Goal: Information Seeking & Learning: Learn about a topic

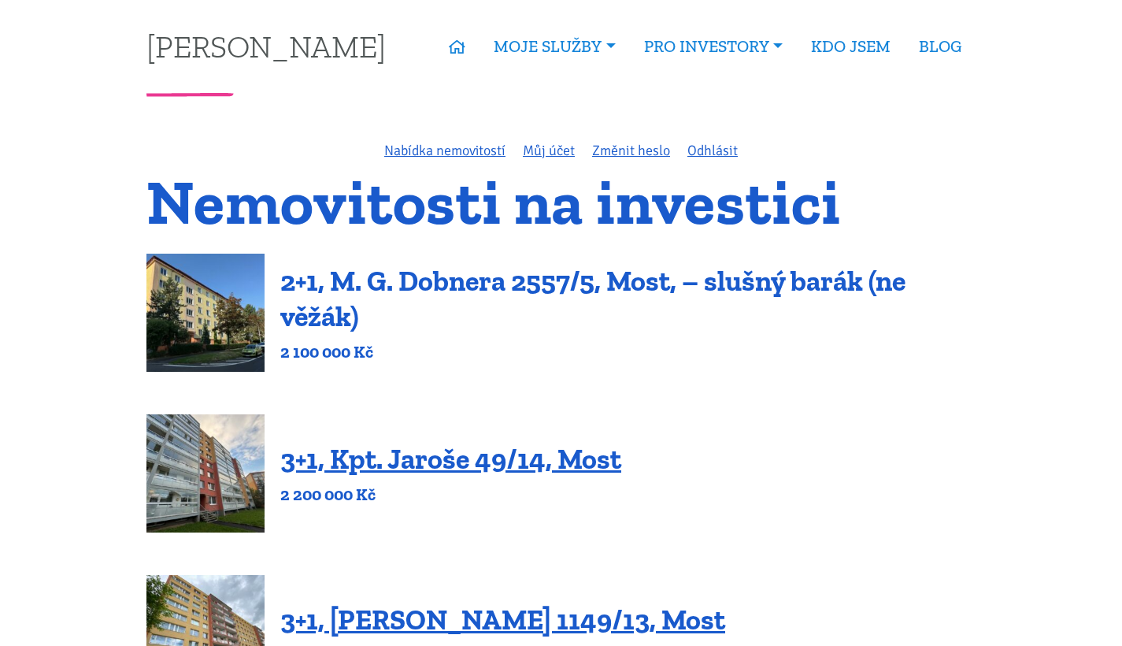
click at [520, 285] on link "2+1, M. G. Dobnera 2557/5, Most, – slušný barák (ne věžák)" at bounding box center [592, 298] width 625 height 69
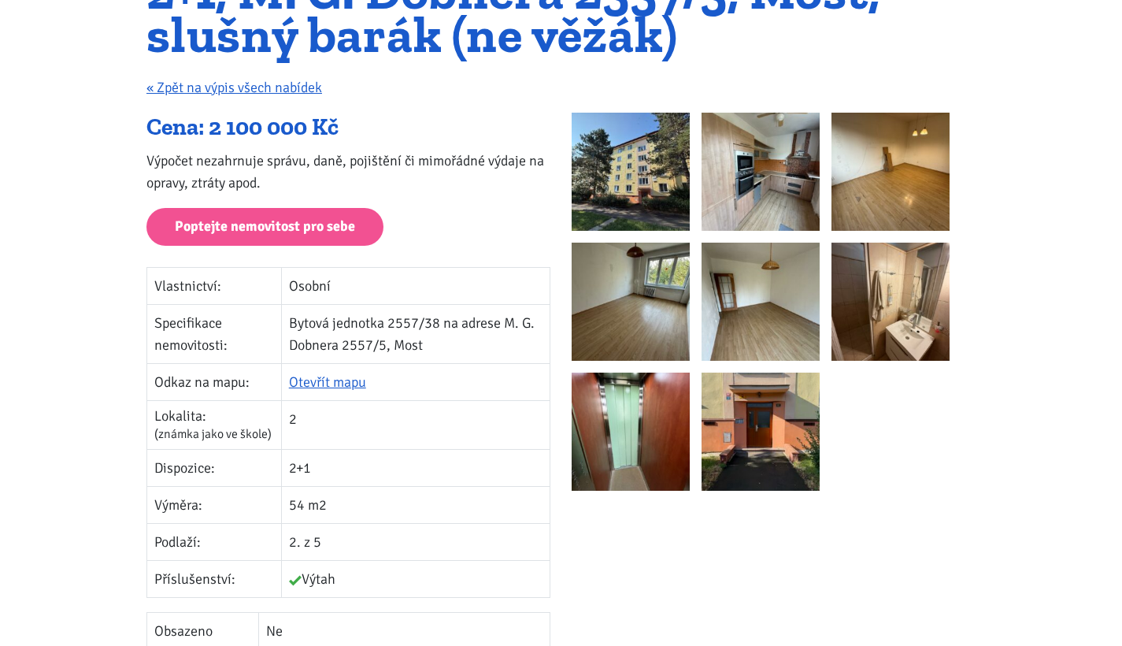
scroll to position [185, 0]
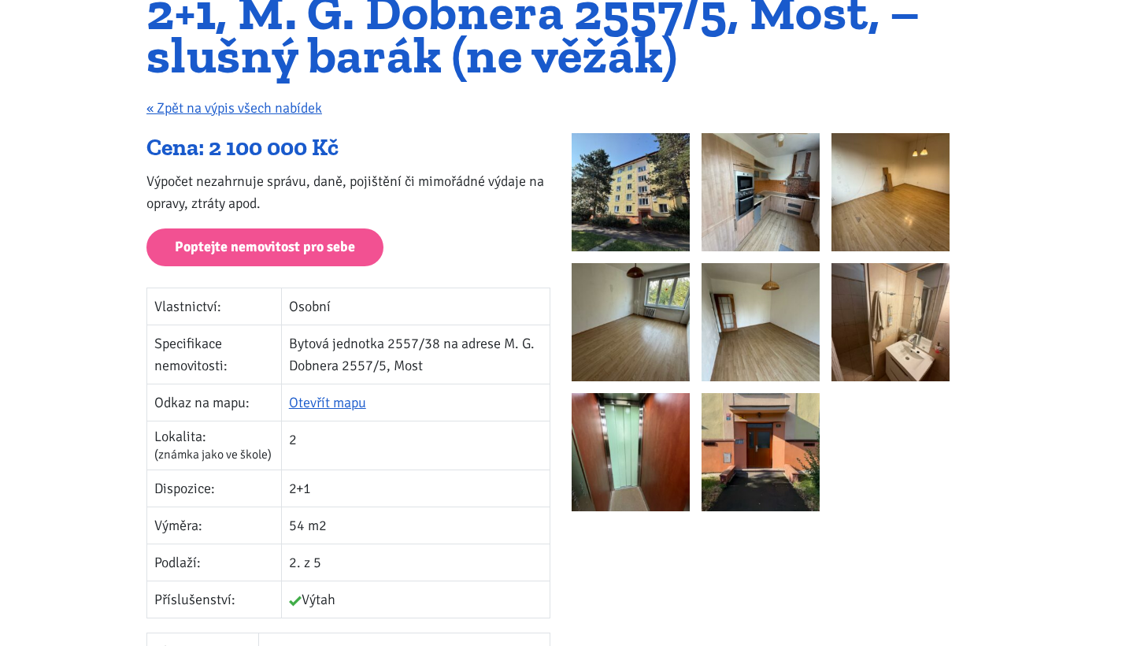
click at [657, 217] on img at bounding box center [631, 192] width 118 height 118
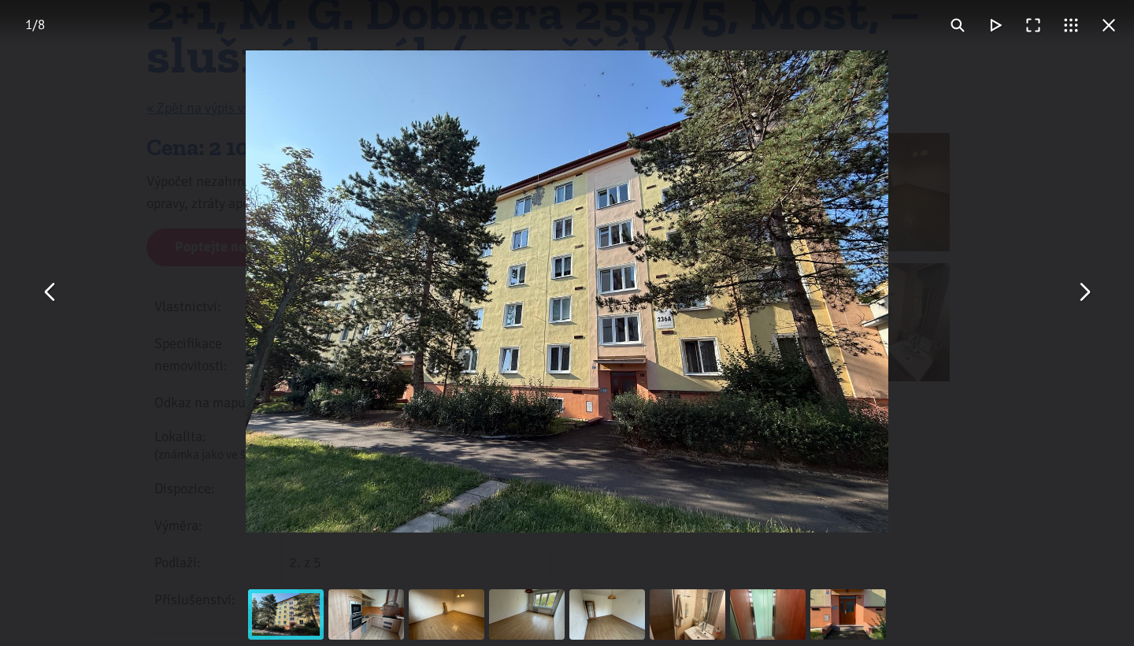
click at [1092, 306] on button "You can close this modal content with the ESC key" at bounding box center [1083, 291] width 38 height 38
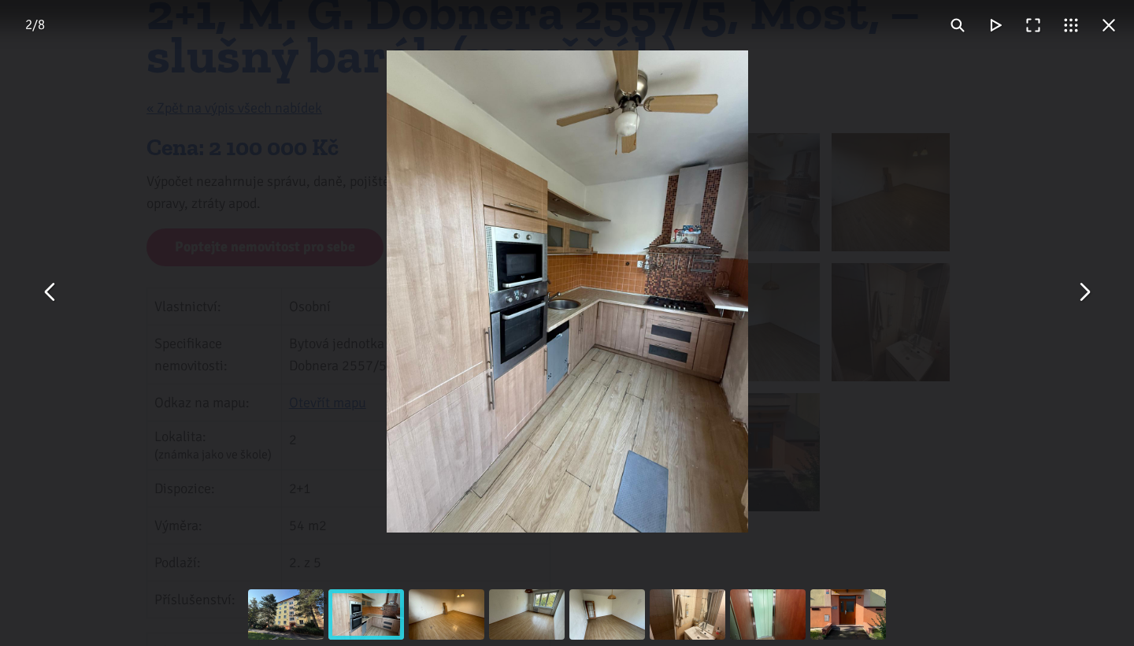
click at [1092, 306] on button "You can close this modal content with the ESC key" at bounding box center [1083, 291] width 38 height 38
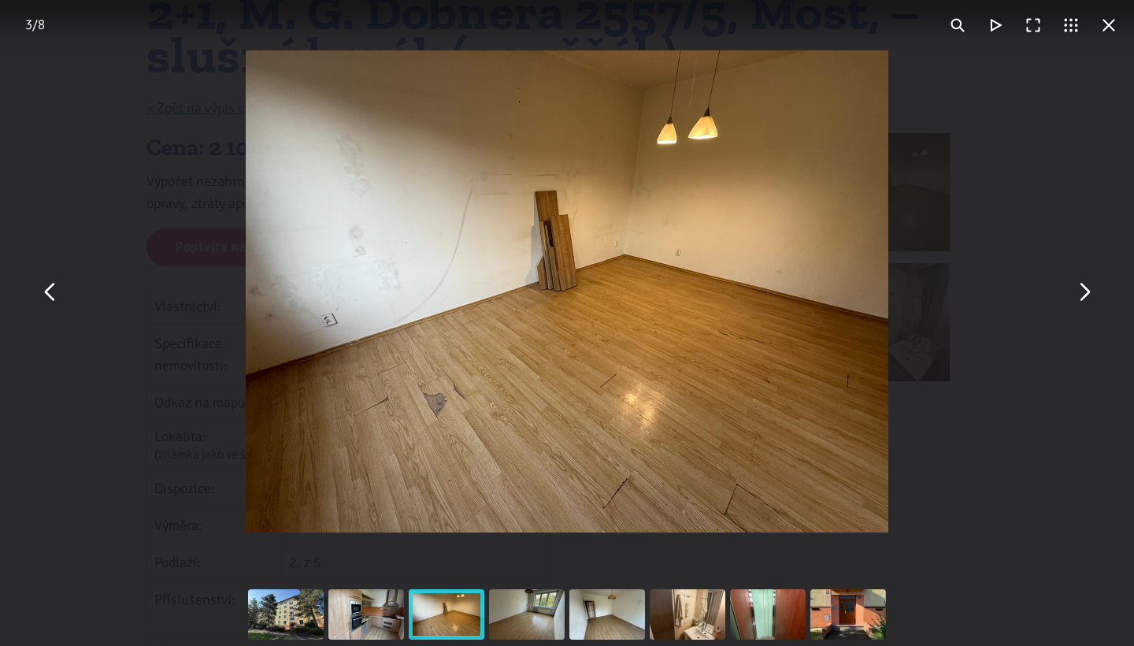
click at [1092, 306] on button "You can close this modal content with the ESC key" at bounding box center [1083, 291] width 38 height 38
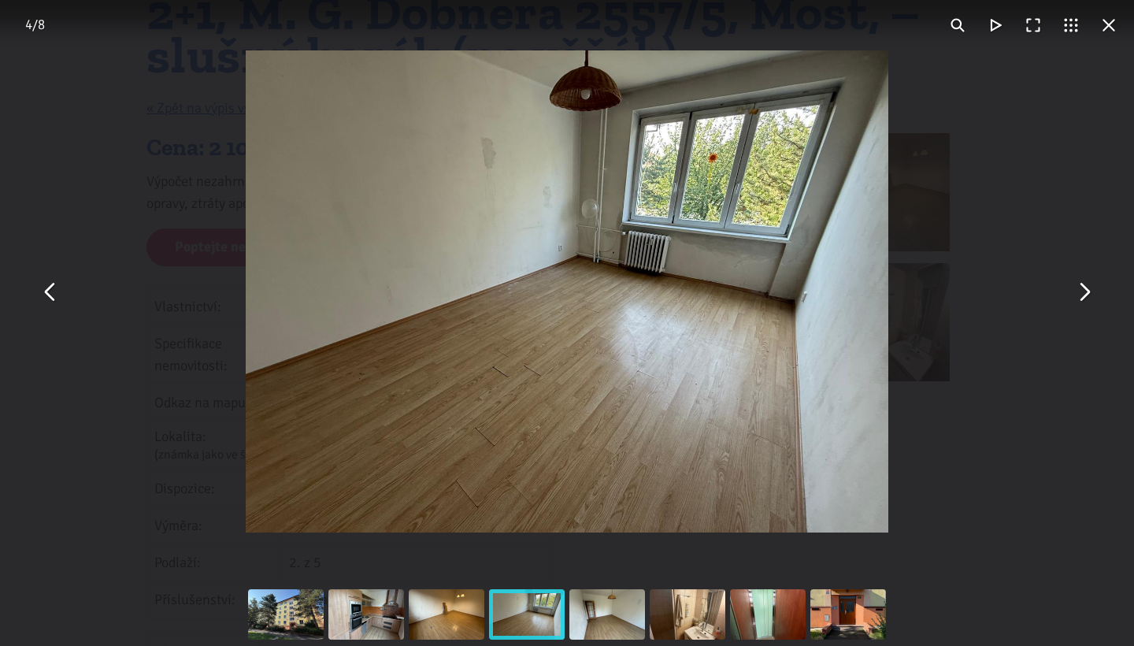
click at [1092, 306] on button "You can close this modal content with the ESC key" at bounding box center [1083, 291] width 38 height 38
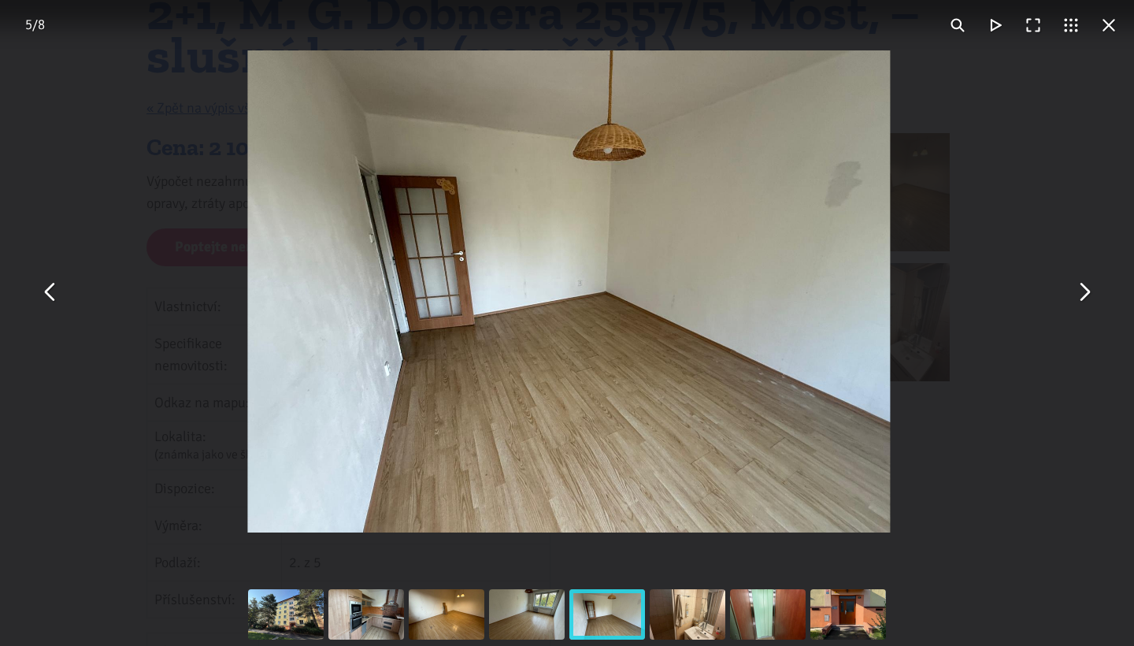
click at [1092, 306] on button "You can close this modal content with the ESC key" at bounding box center [1083, 291] width 38 height 38
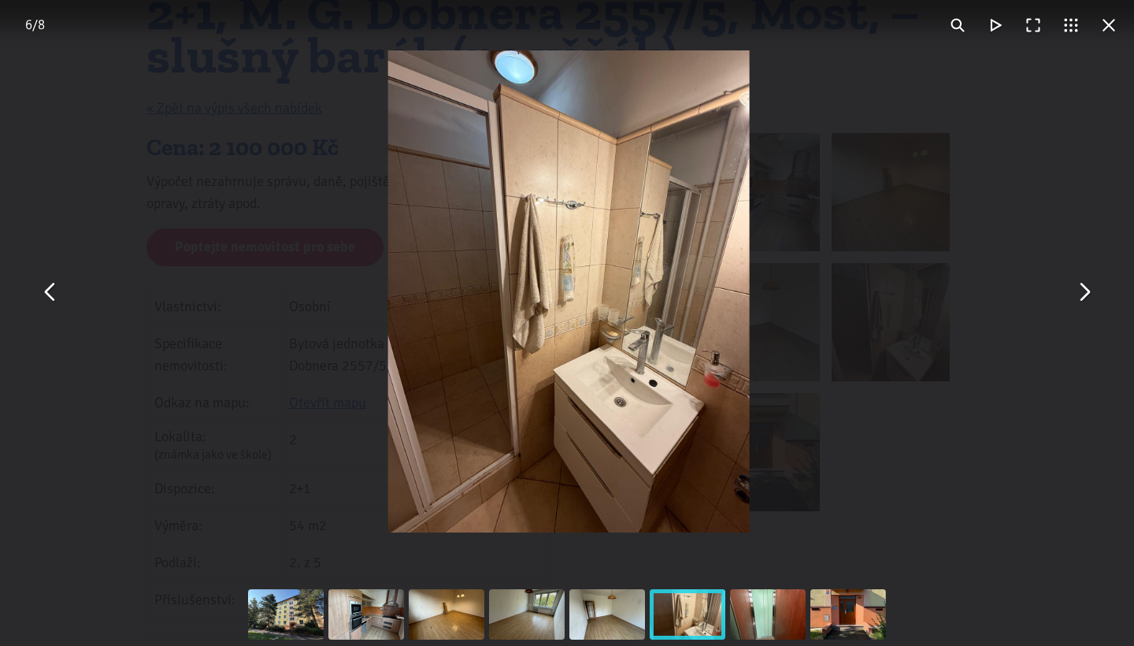
click at [1092, 306] on button "You can close this modal content with the ESC key" at bounding box center [1083, 291] width 38 height 38
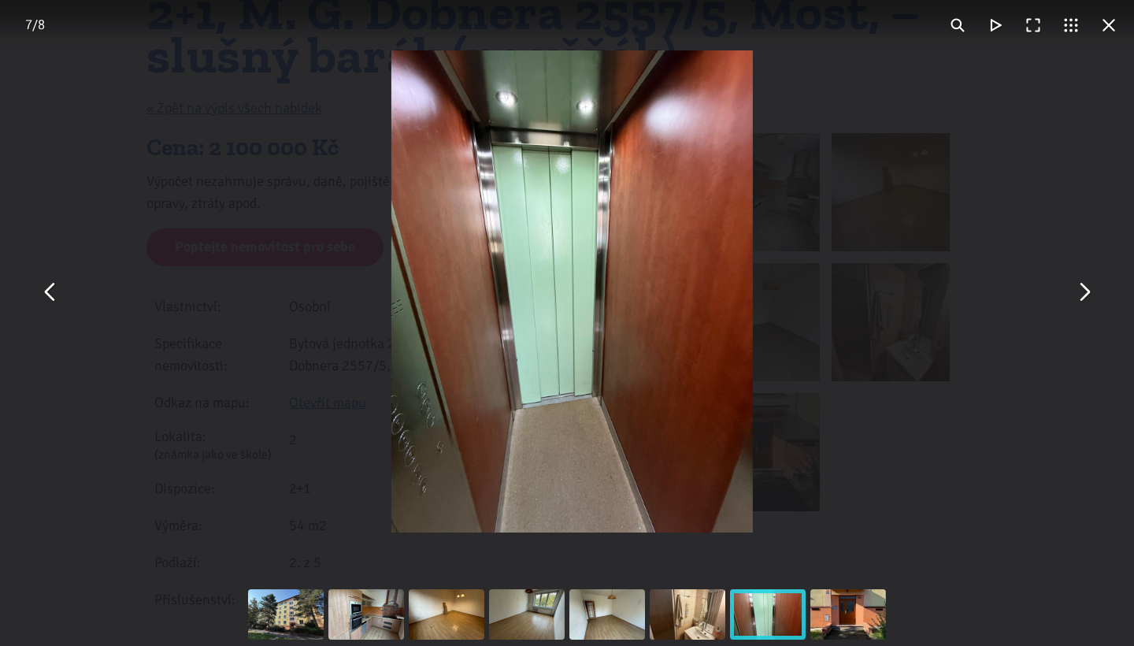
click at [1092, 306] on button "You can close this modal content with the ESC key" at bounding box center [1083, 291] width 38 height 38
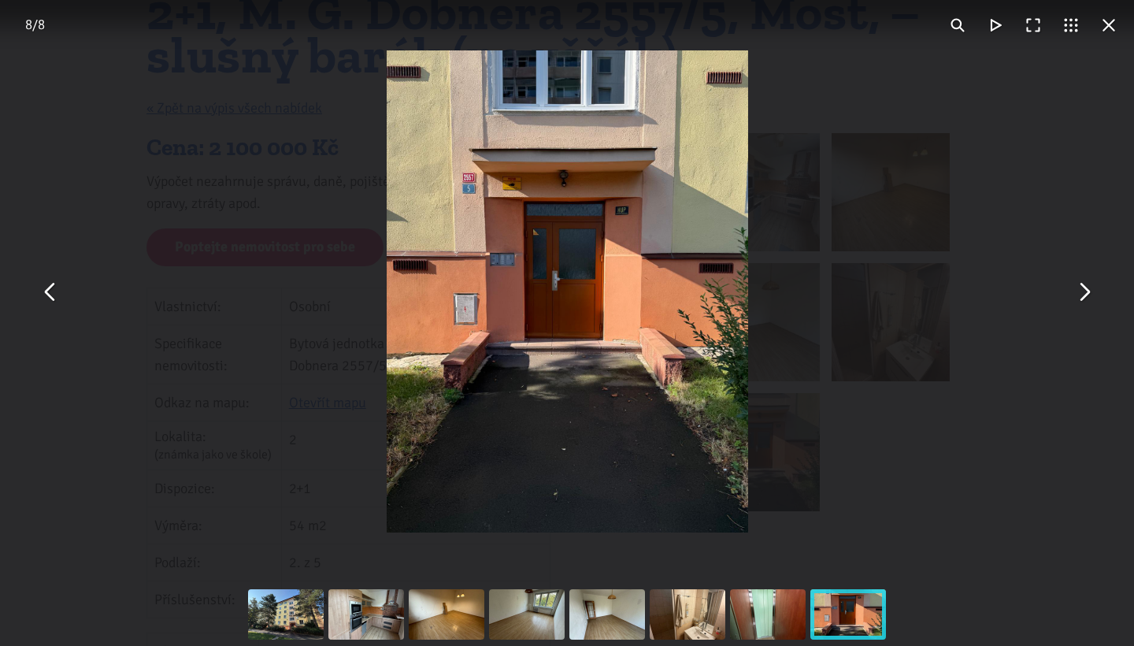
click at [1108, 23] on button "You can close this modal content with the ESC key" at bounding box center [1108, 25] width 38 height 38
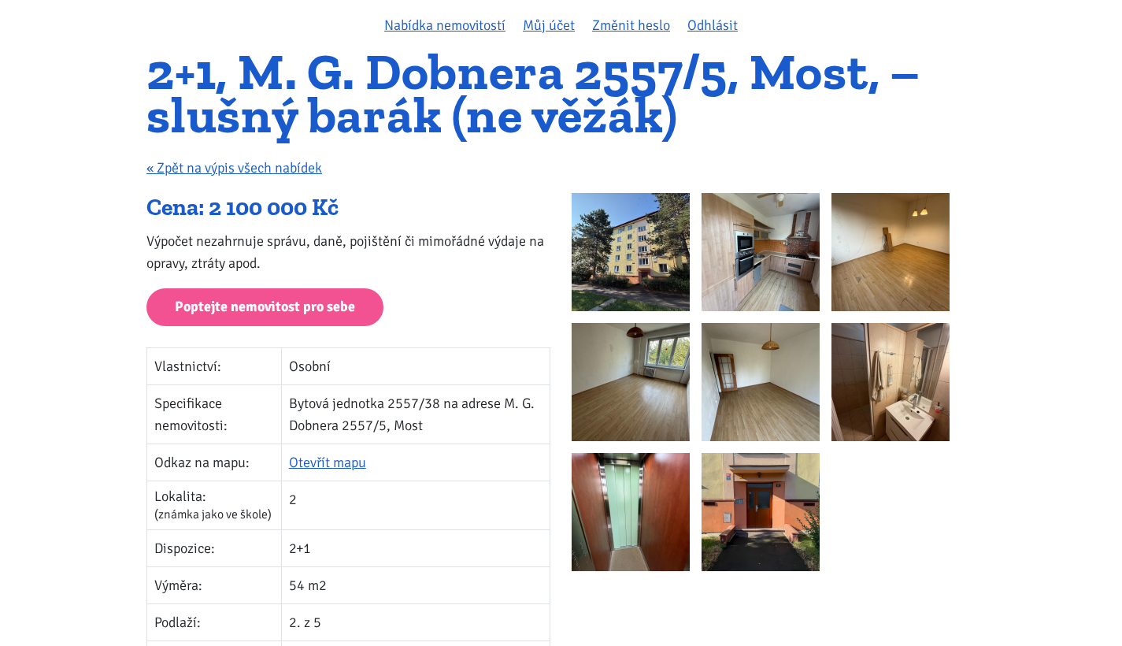
scroll to position [124, 0]
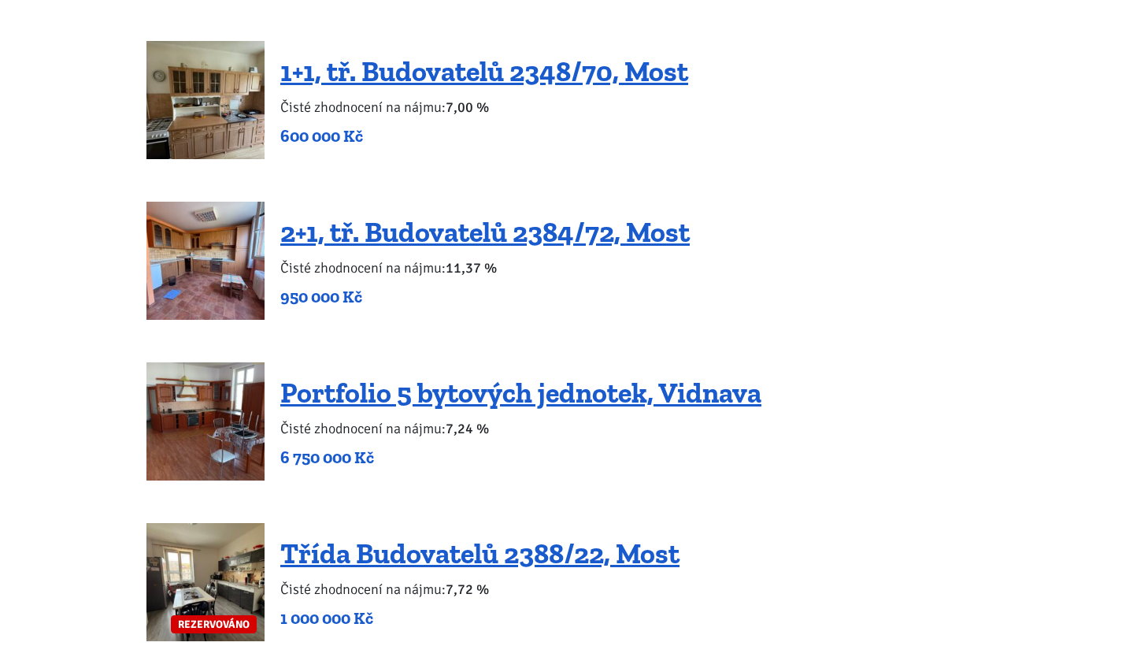
scroll to position [3098, 0]
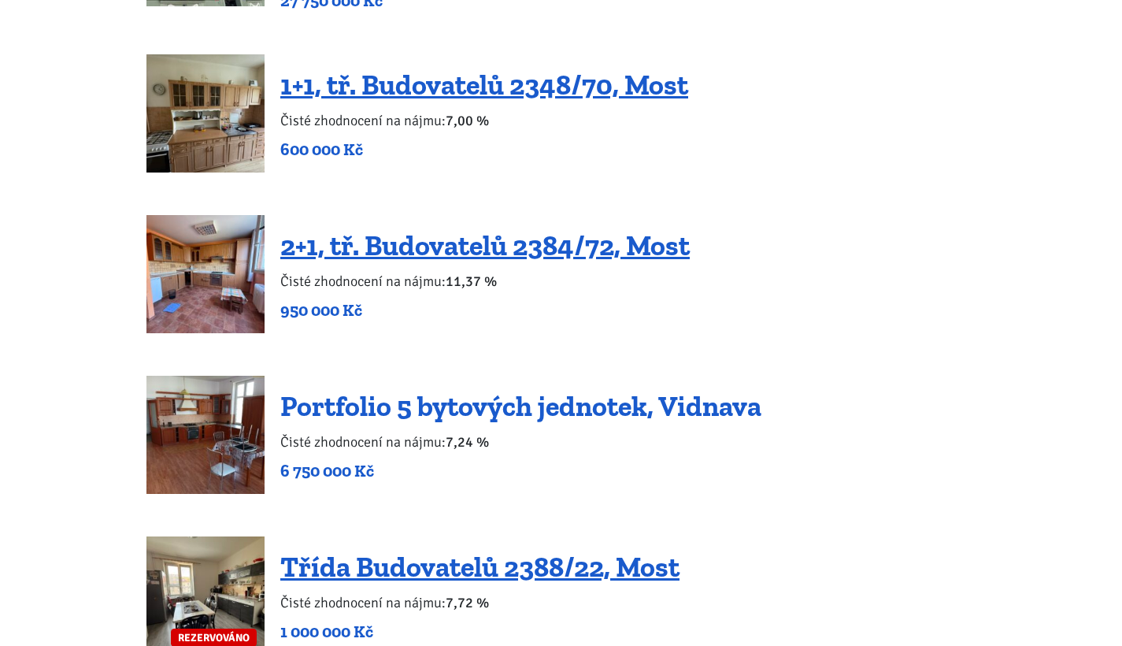
click at [424, 394] on link "Portfolio 5 bytových jednotek, Vidnava" at bounding box center [520, 406] width 481 height 34
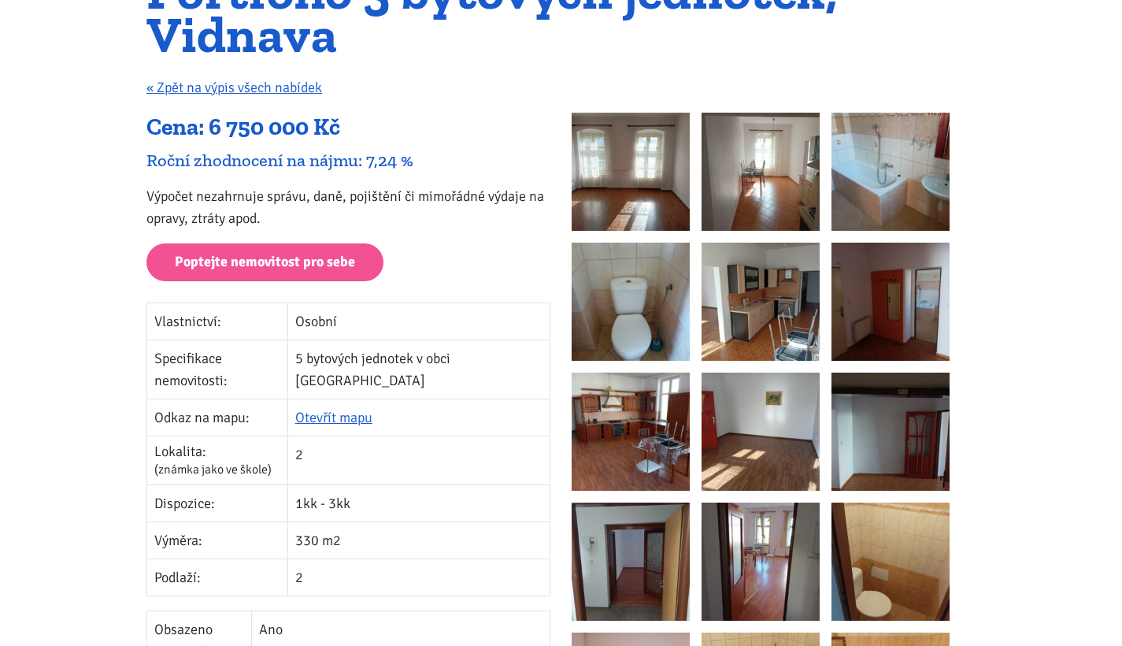
scroll to position [172, 0]
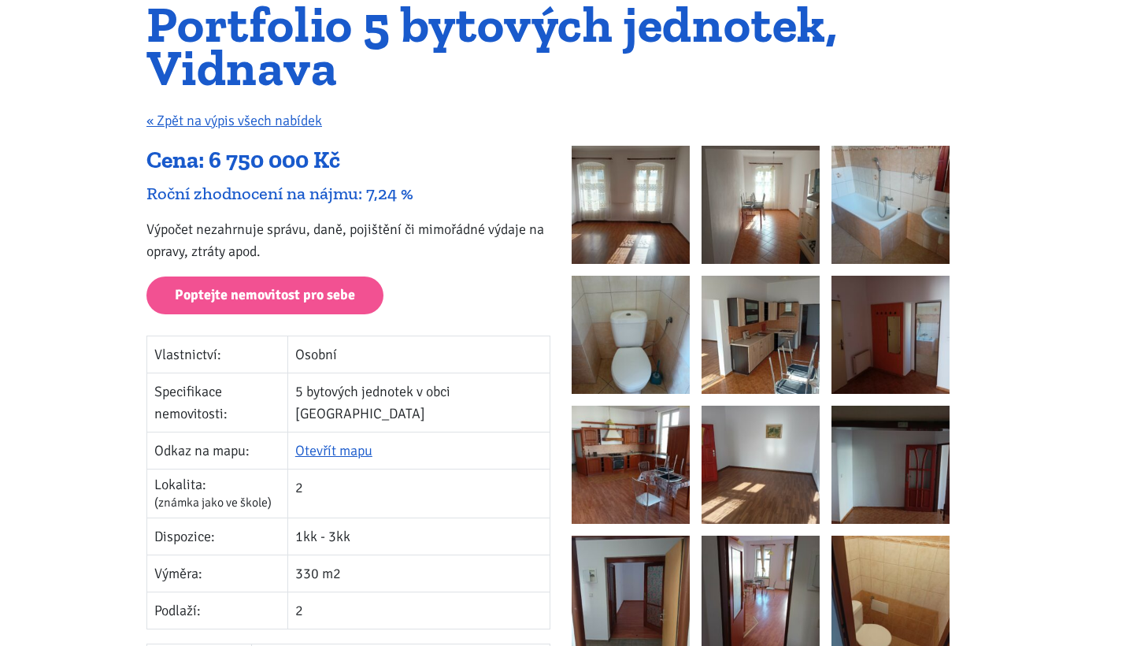
click at [665, 201] on img at bounding box center [631, 205] width 118 height 118
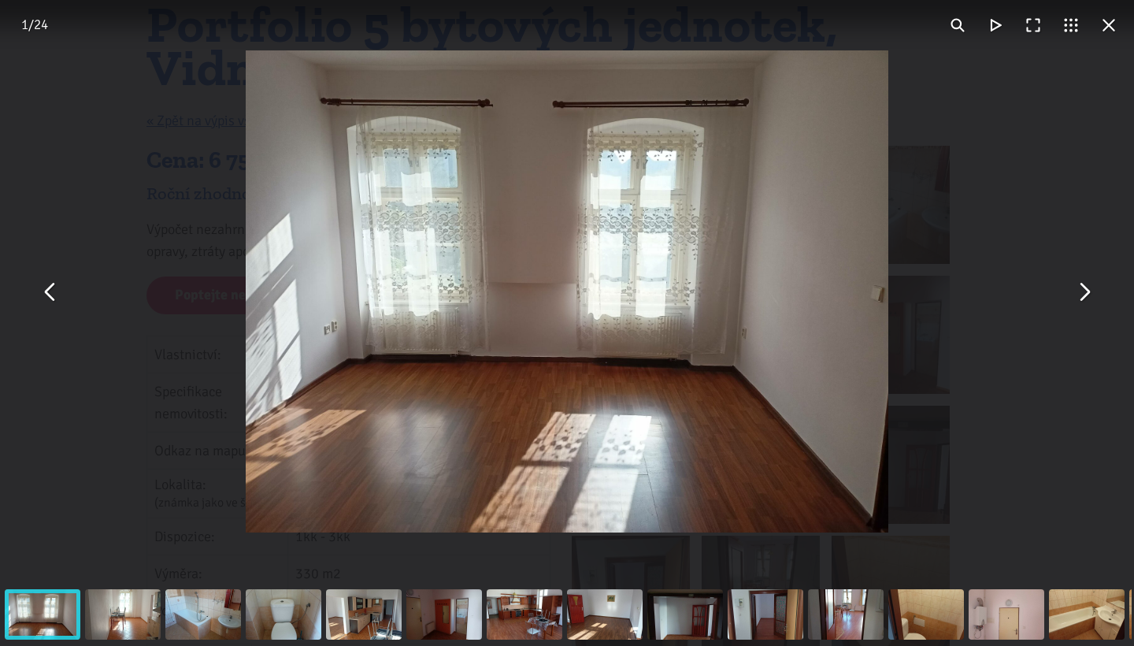
click at [1090, 301] on button "You can close this modal content with the ESC key" at bounding box center [1083, 291] width 38 height 38
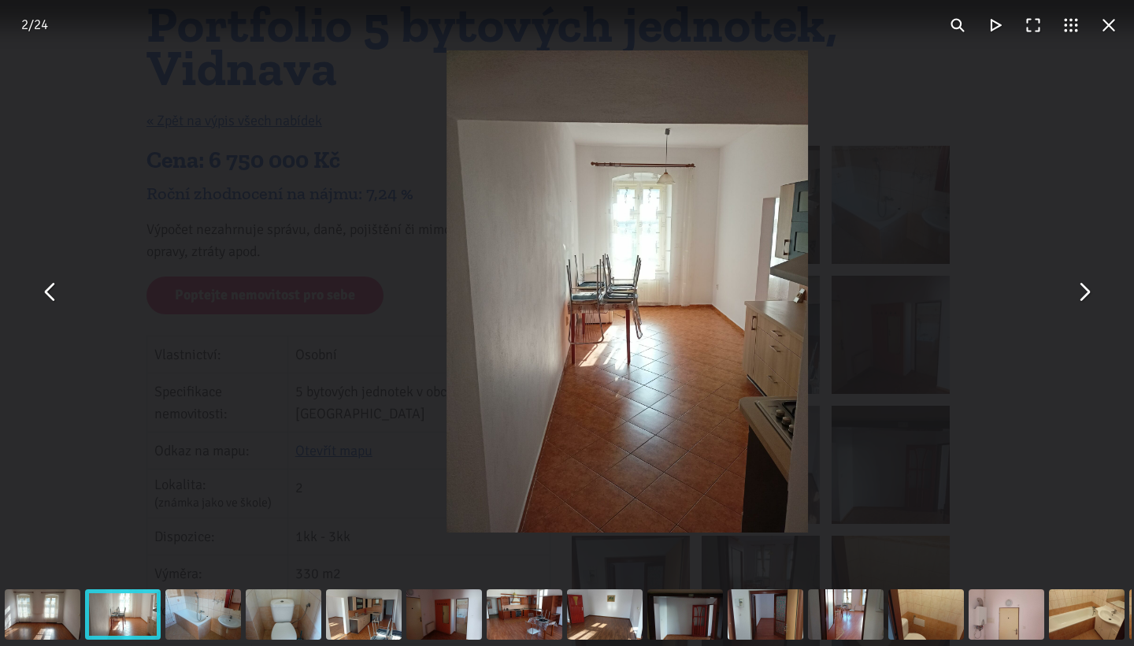
click at [1090, 300] on button "You can close this modal content with the ESC key" at bounding box center [1083, 291] width 38 height 38
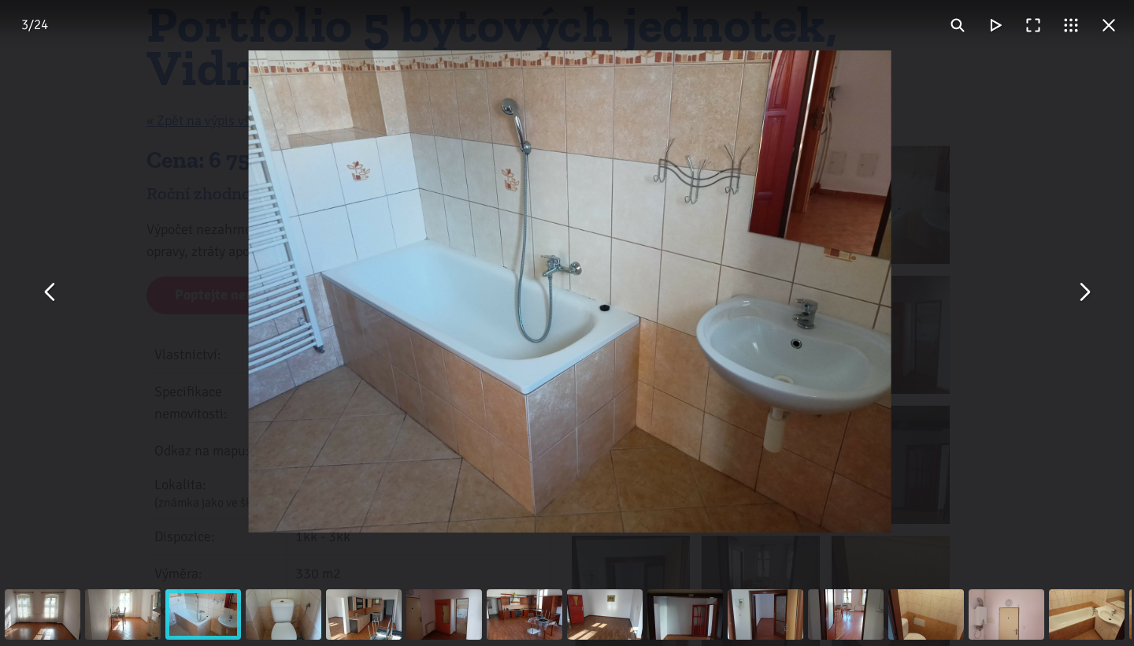
click at [1090, 300] on button "You can close this modal content with the ESC key" at bounding box center [1083, 291] width 38 height 38
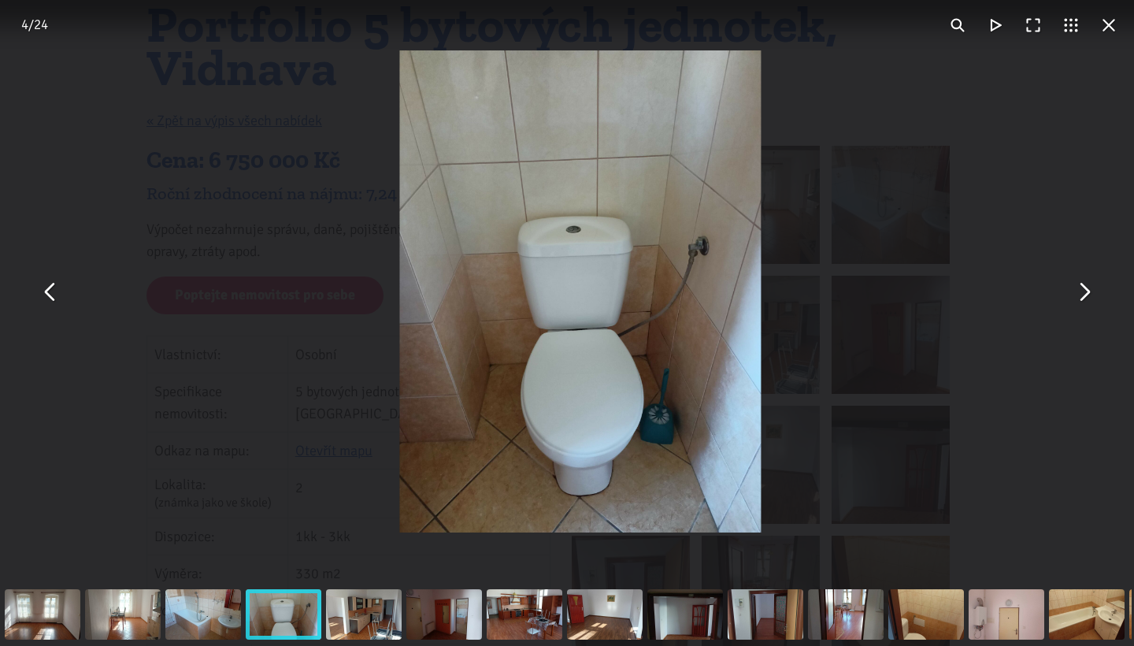
click at [1090, 300] on button "You can close this modal content with the ESC key" at bounding box center [1083, 291] width 38 height 38
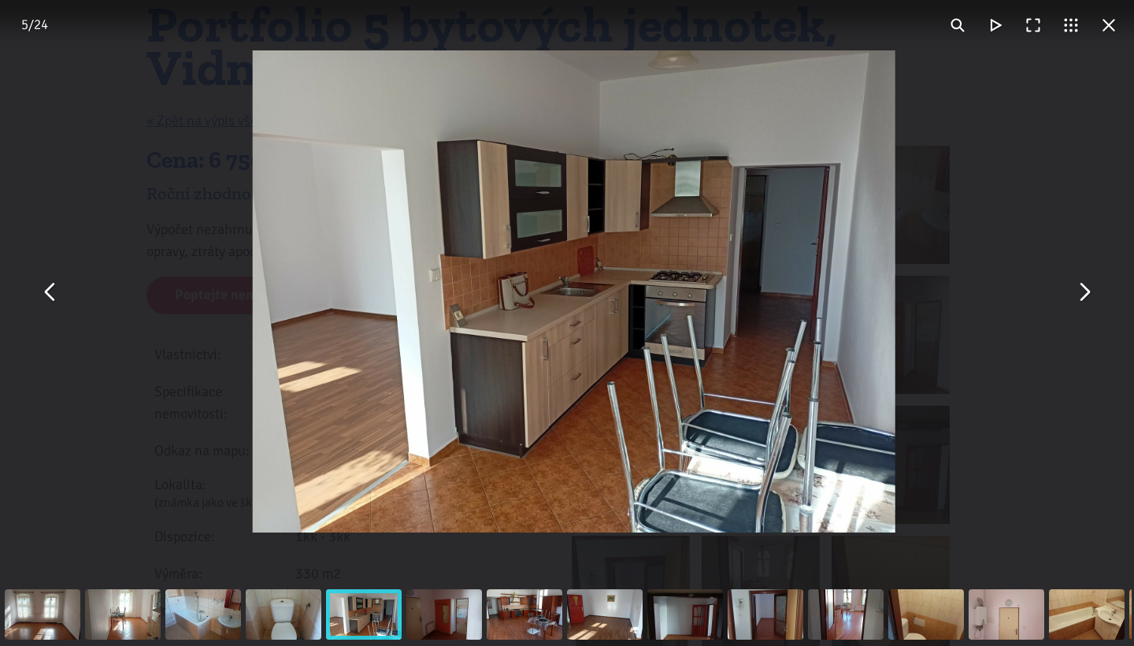
click at [1090, 300] on button "You can close this modal content with the ESC key" at bounding box center [1083, 291] width 38 height 38
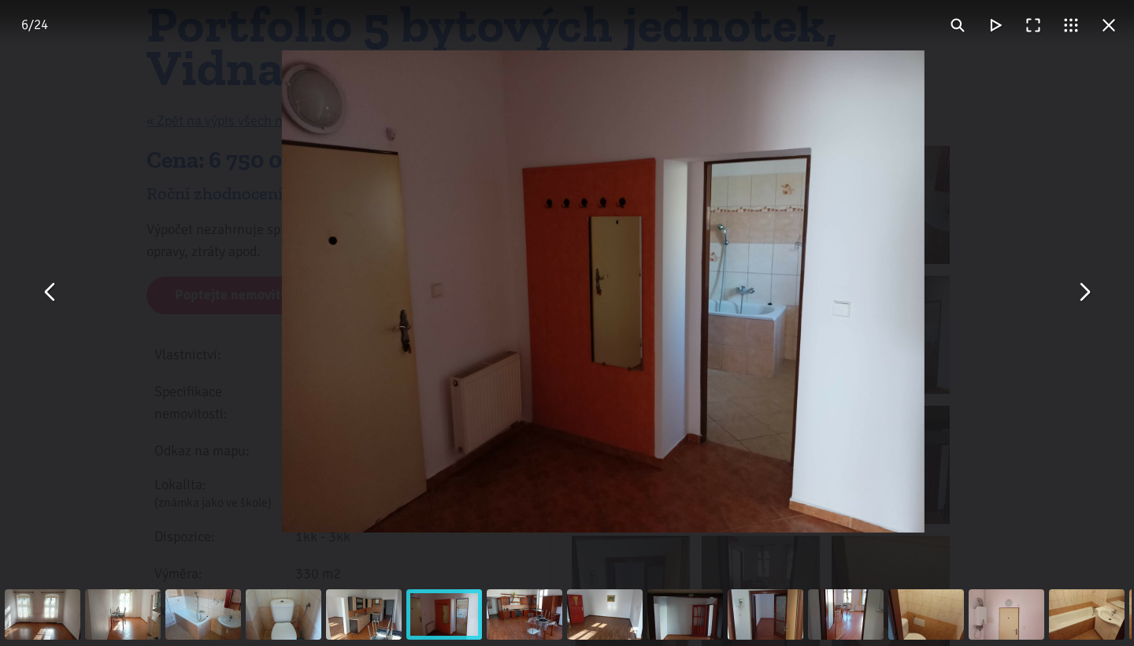
click at [1090, 300] on button "You can close this modal content with the ESC key" at bounding box center [1083, 291] width 38 height 38
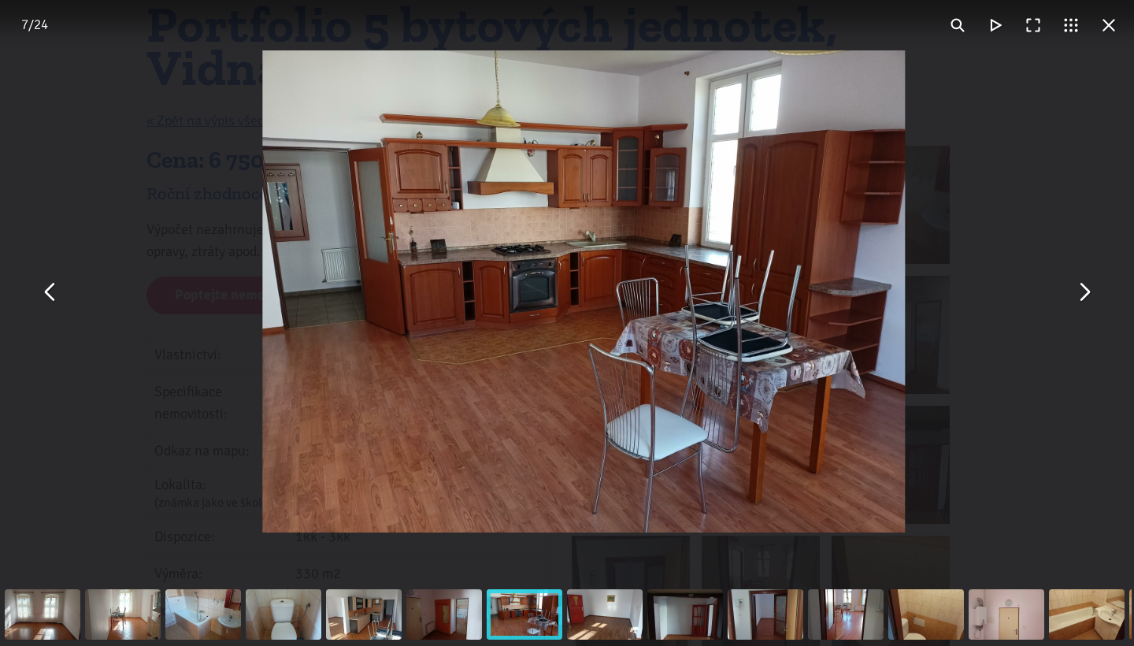
click at [1090, 300] on button "You can close this modal content with the ESC key" at bounding box center [1083, 291] width 38 height 38
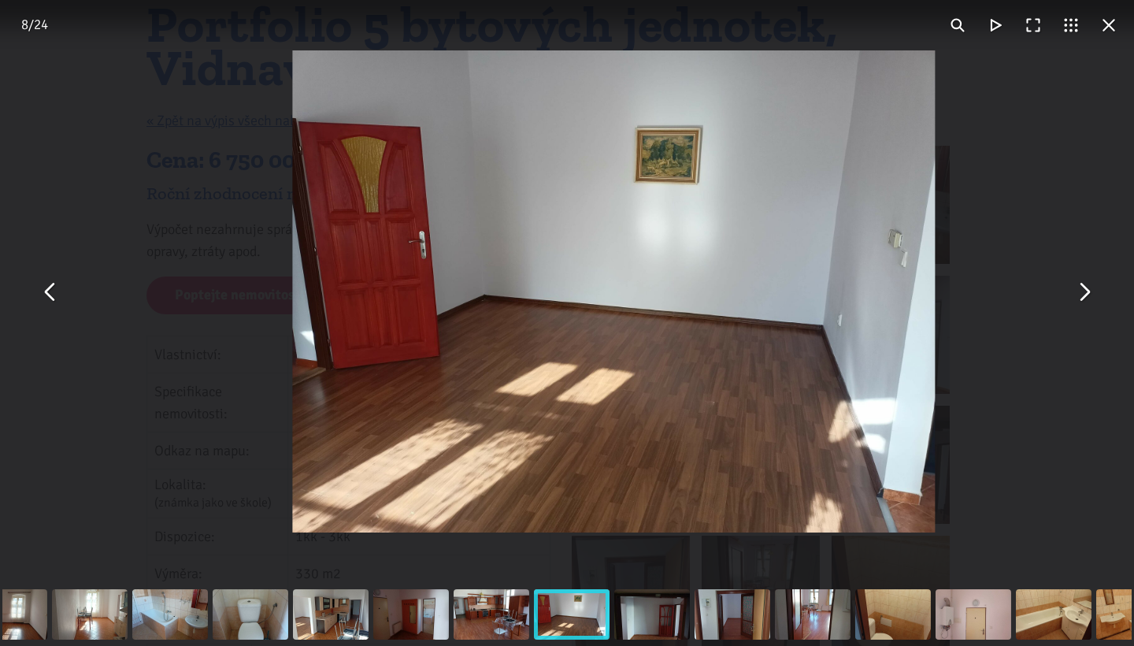
click at [1090, 300] on button "You can close this modal content with the ESC key" at bounding box center [1083, 291] width 38 height 38
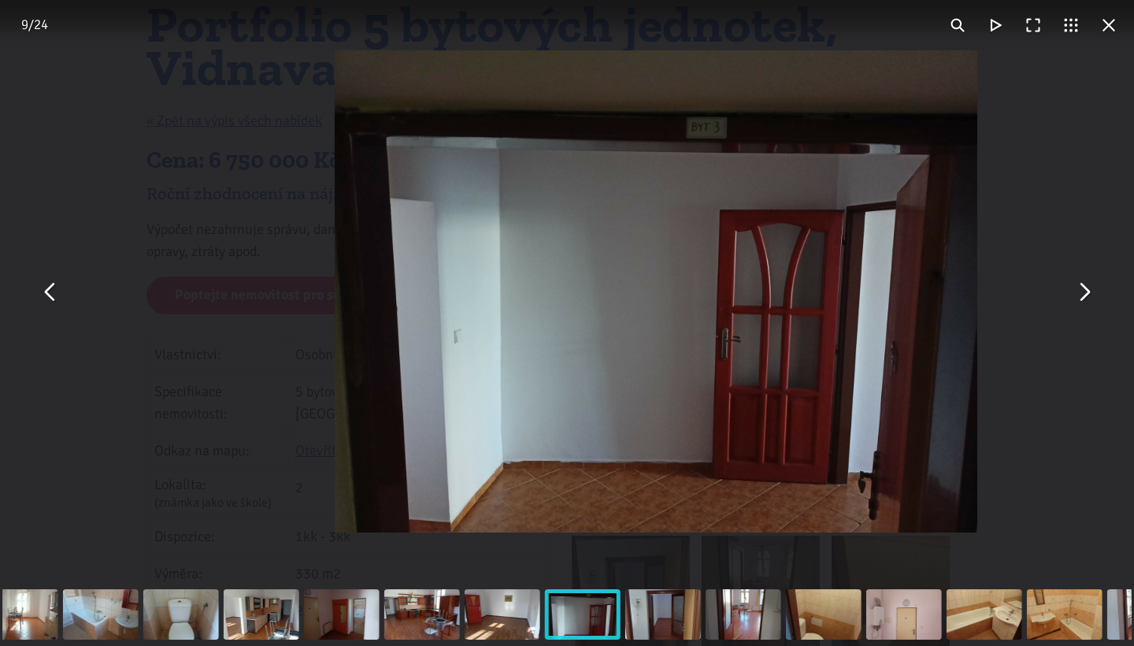
click at [1090, 300] on button "You can close this modal content with the ESC key" at bounding box center [1083, 291] width 38 height 38
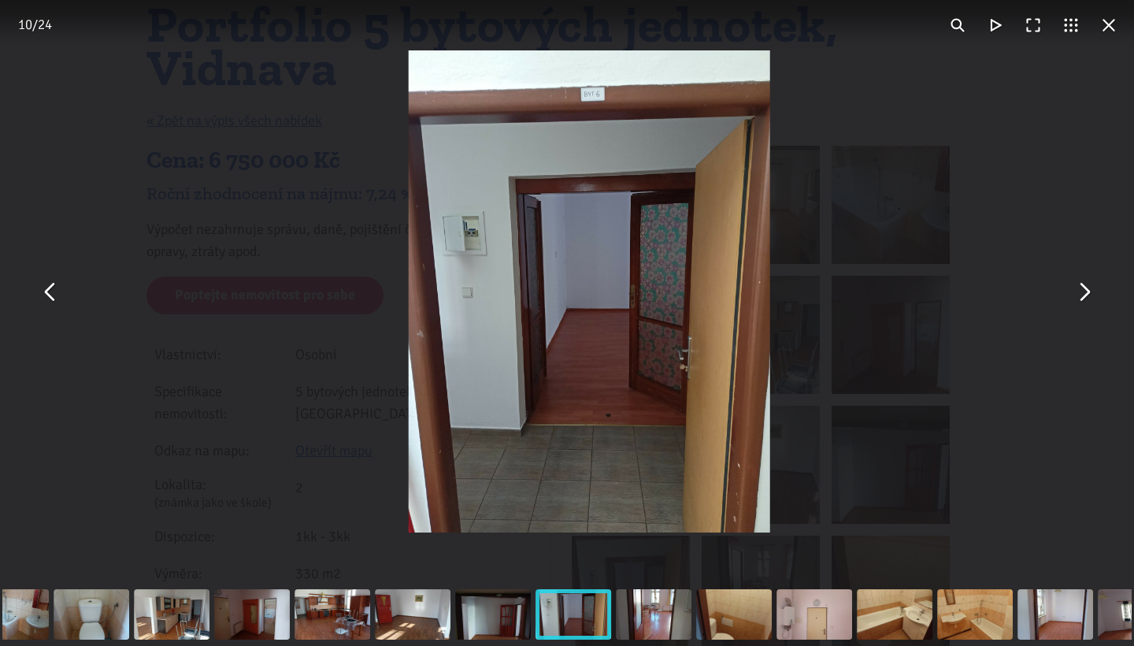
click at [1090, 300] on button "You can close this modal content with the ESC key" at bounding box center [1083, 291] width 38 height 38
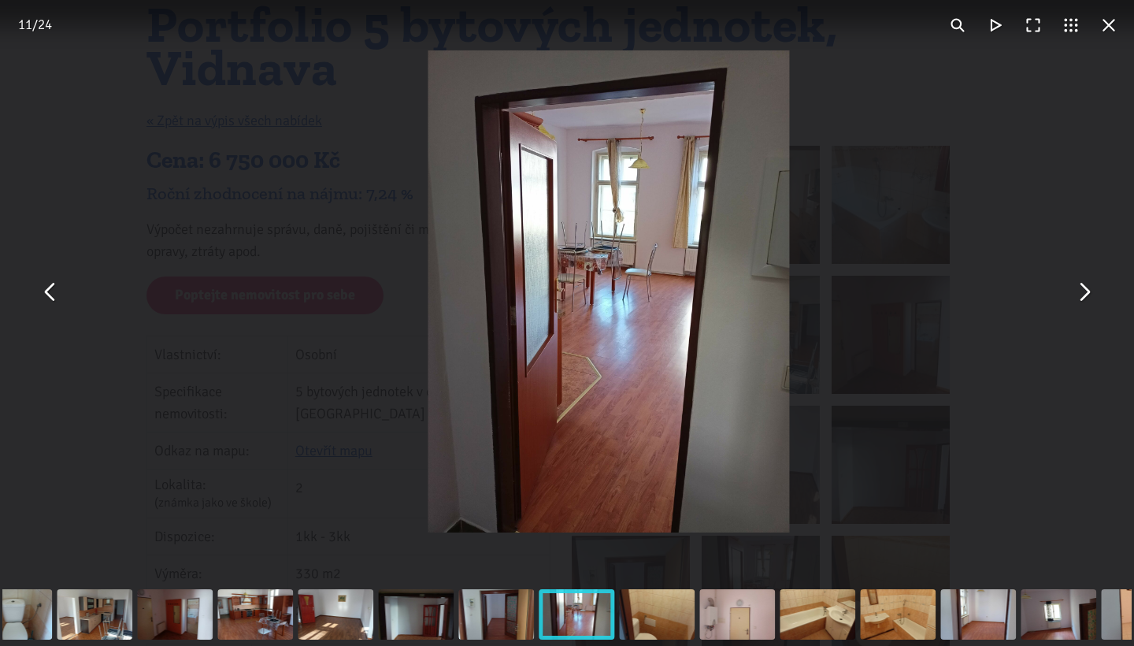
click at [1090, 300] on button "You can close this modal content with the ESC key" at bounding box center [1083, 291] width 38 height 38
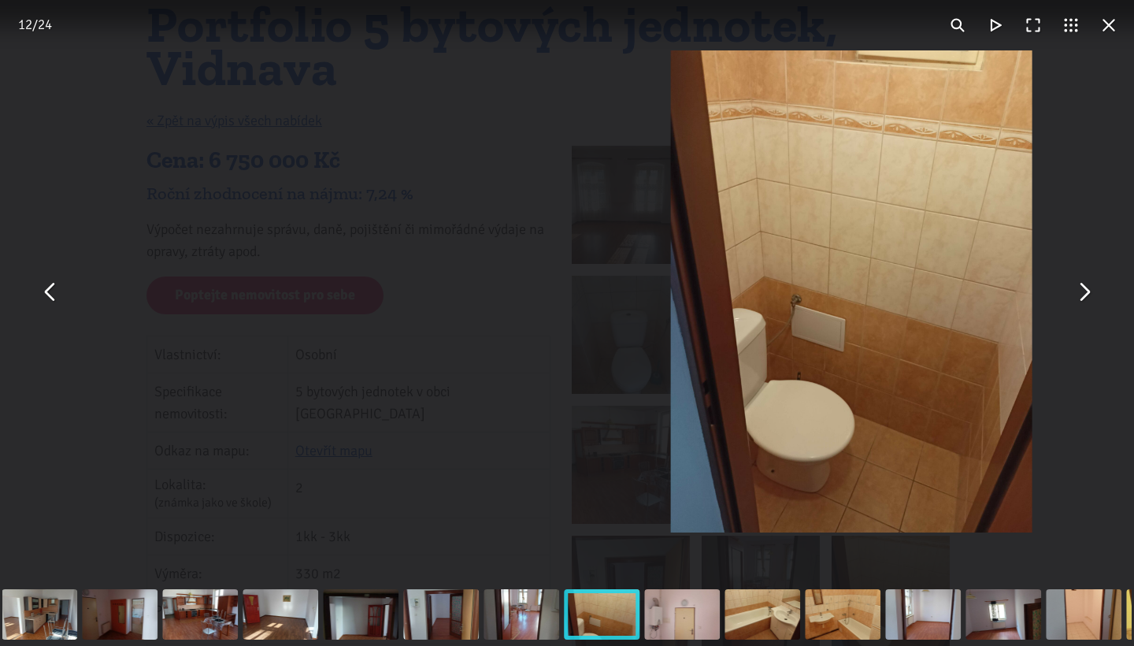
click at [1090, 300] on button "You can close this modal content with the ESC key" at bounding box center [1083, 291] width 38 height 38
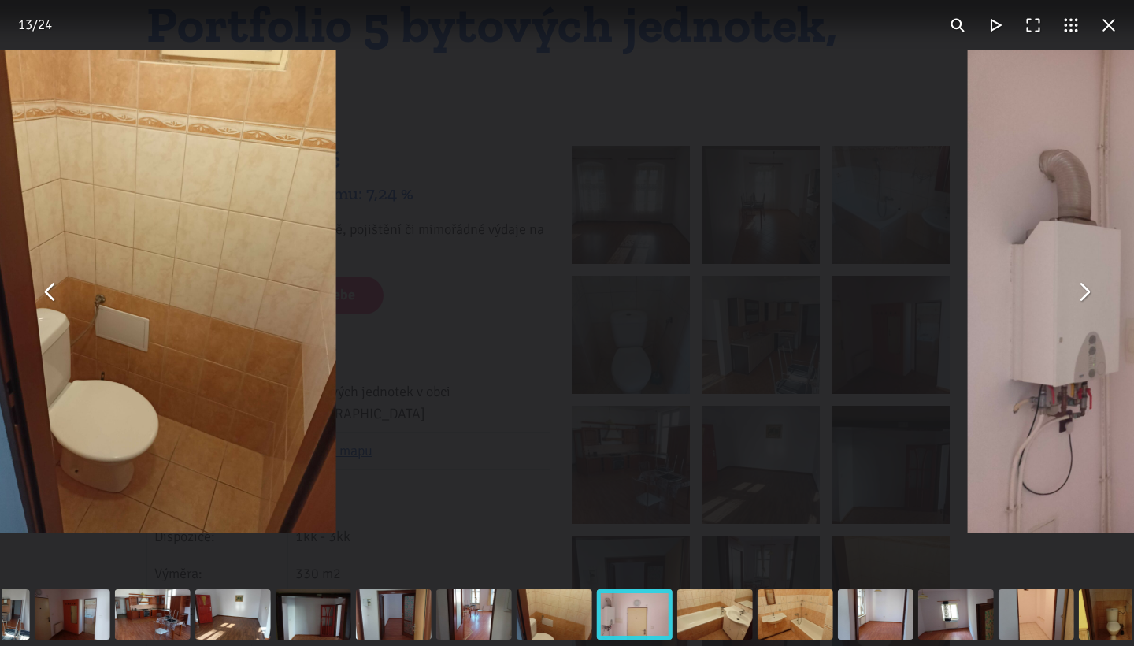
click at [1090, 300] on button "You can close this modal content with the ESC key" at bounding box center [1083, 291] width 38 height 38
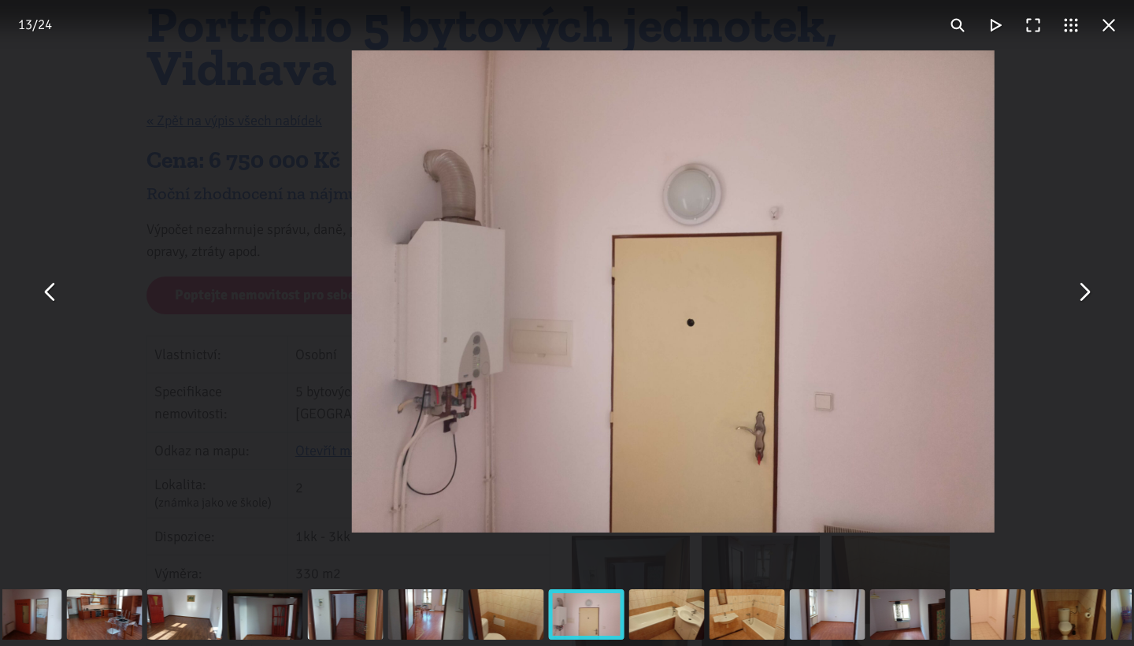
click at [1090, 300] on button "You can close this modal content with the ESC key" at bounding box center [1083, 291] width 38 height 38
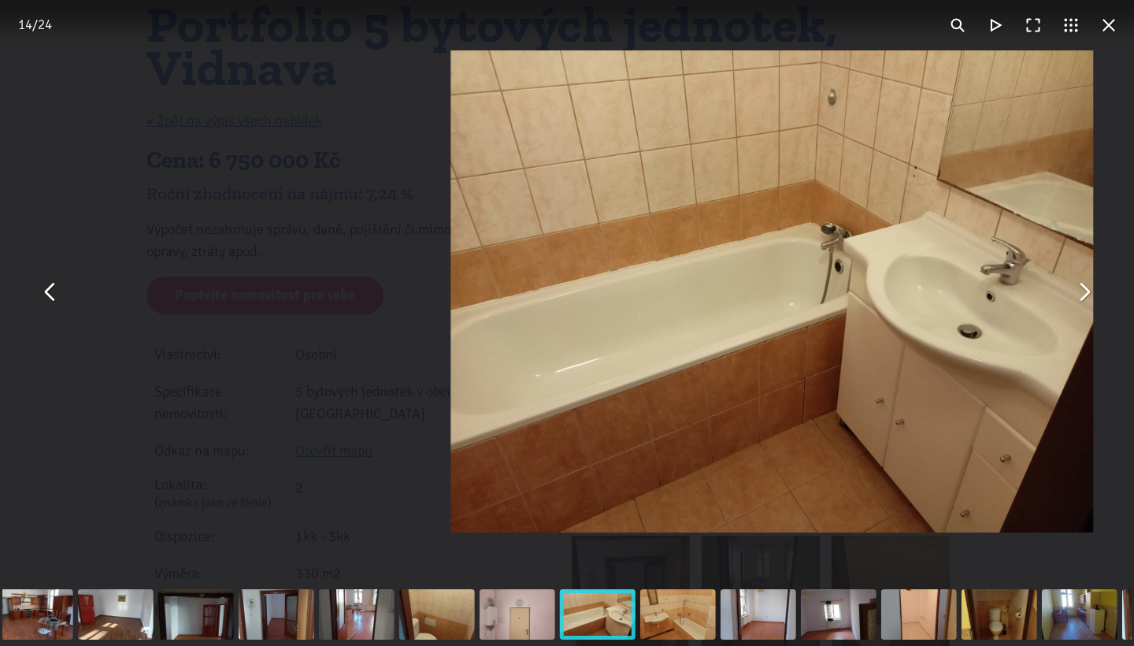
click at [1090, 300] on button "You can close this modal content with the ESC key" at bounding box center [1083, 291] width 38 height 38
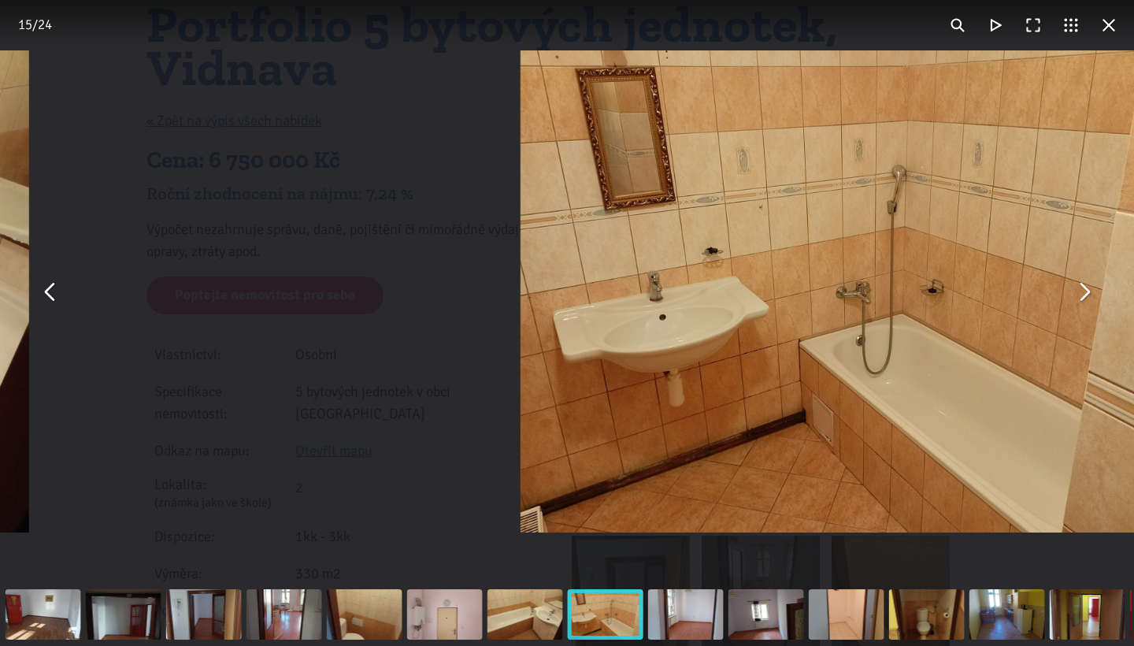
click at [1090, 300] on button "You can close this modal content with the ESC key" at bounding box center [1083, 291] width 38 height 38
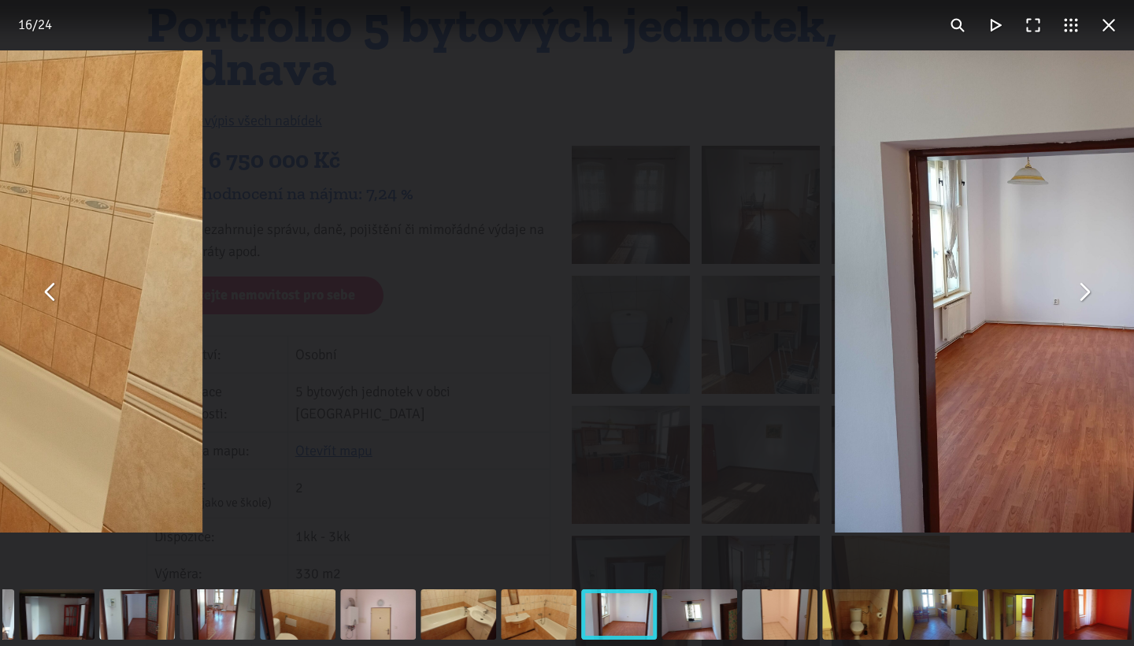
click at [1090, 300] on button "You can close this modal content with the ESC key" at bounding box center [1083, 291] width 38 height 38
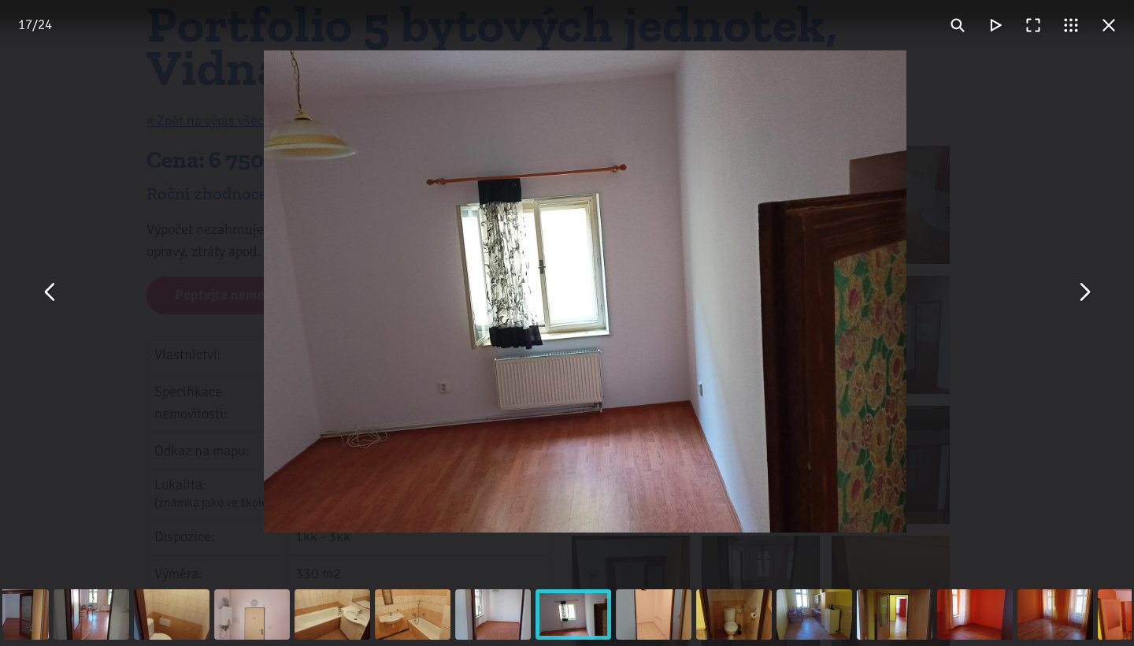
click at [1090, 300] on button "You can close this modal content with the ESC key" at bounding box center [1083, 291] width 38 height 38
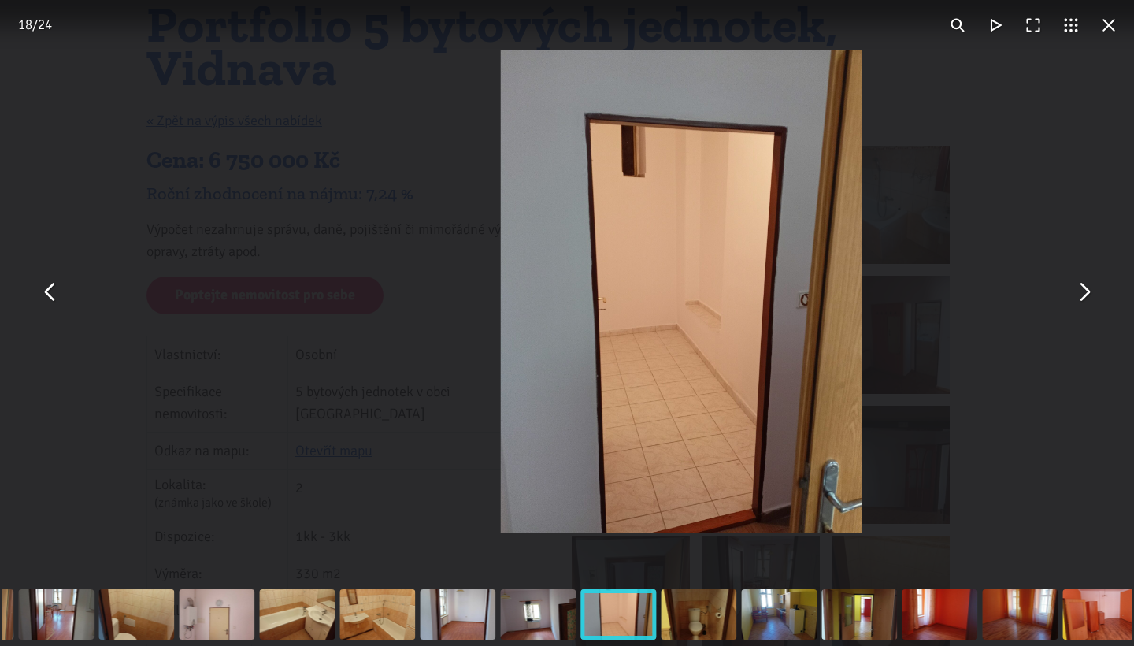
click at [1090, 300] on button "You can close this modal content with the ESC key" at bounding box center [1083, 291] width 38 height 38
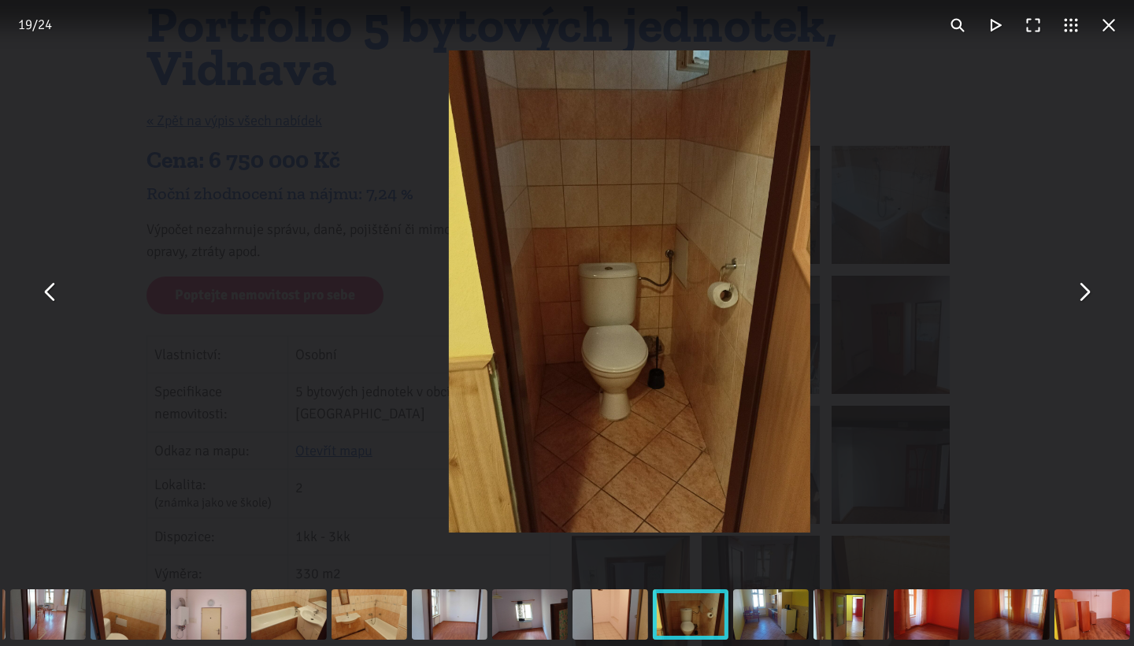
click at [1090, 300] on button "You can close this modal content with the ESC key" at bounding box center [1083, 291] width 38 height 38
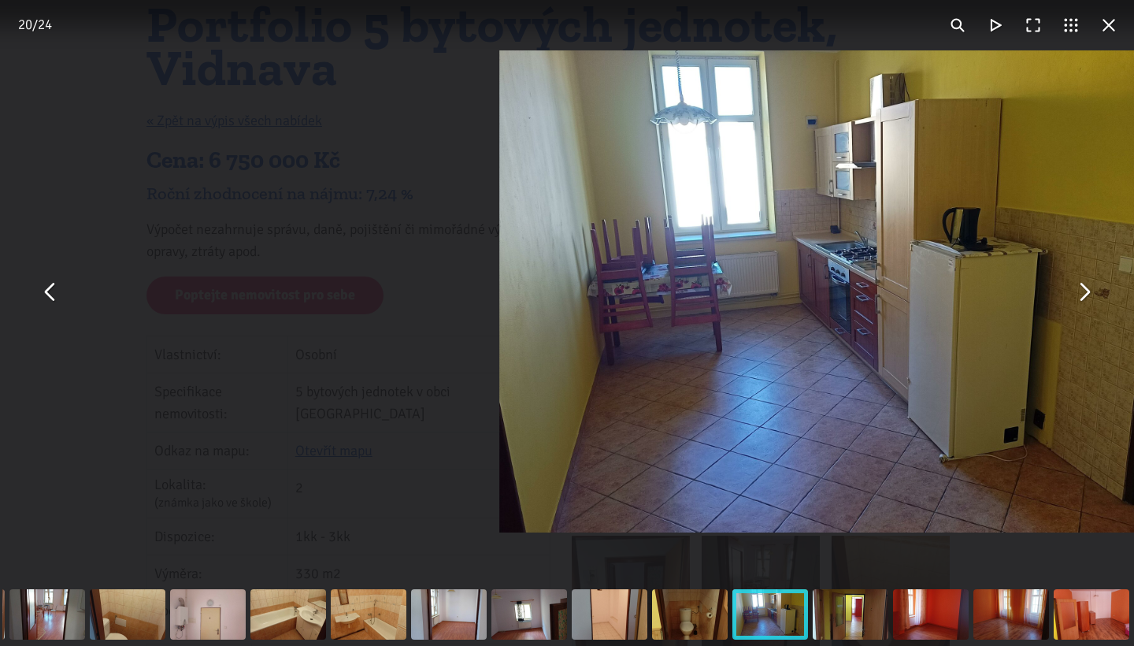
click at [1090, 300] on button "You can close this modal content with the ESC key" at bounding box center [1083, 291] width 38 height 38
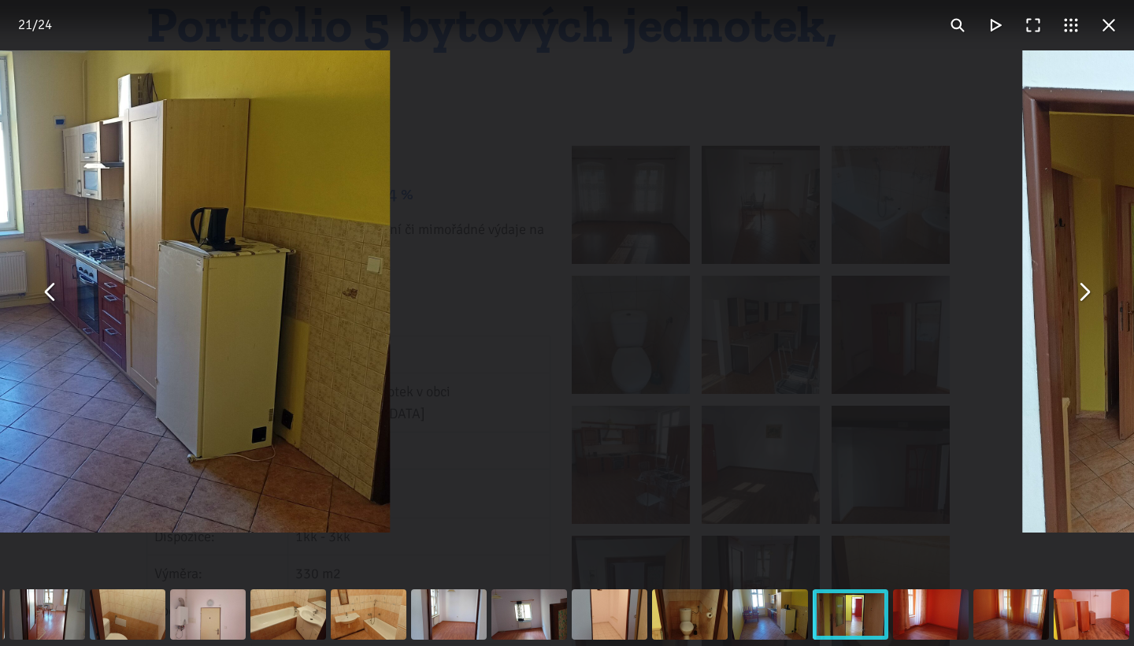
click at [1090, 300] on button "You can close this modal content with the ESC key" at bounding box center [1083, 291] width 38 height 38
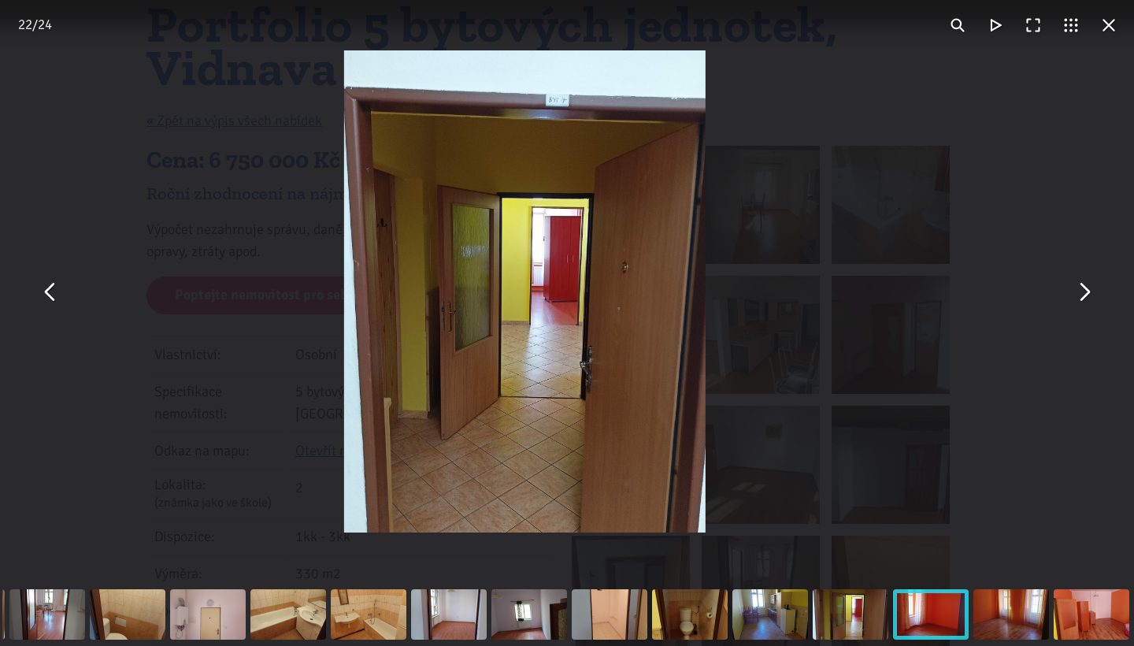
click at [1090, 300] on button "You can close this modal content with the ESC key" at bounding box center [1083, 291] width 38 height 38
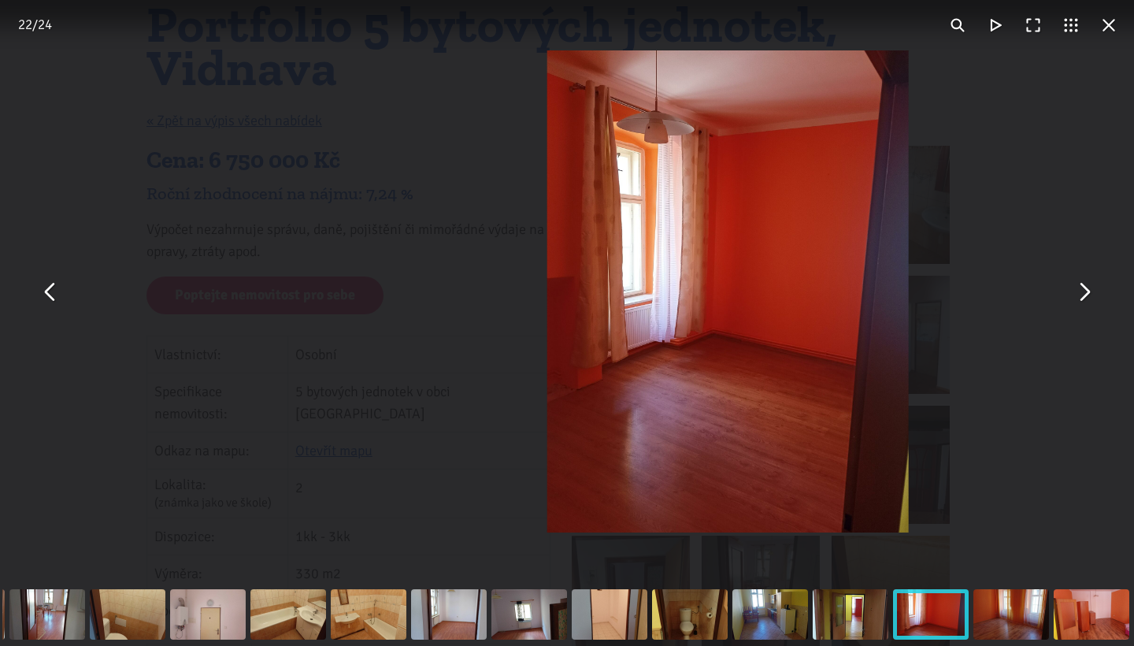
click at [1090, 300] on button "You can close this modal content with the ESC key" at bounding box center [1083, 291] width 38 height 38
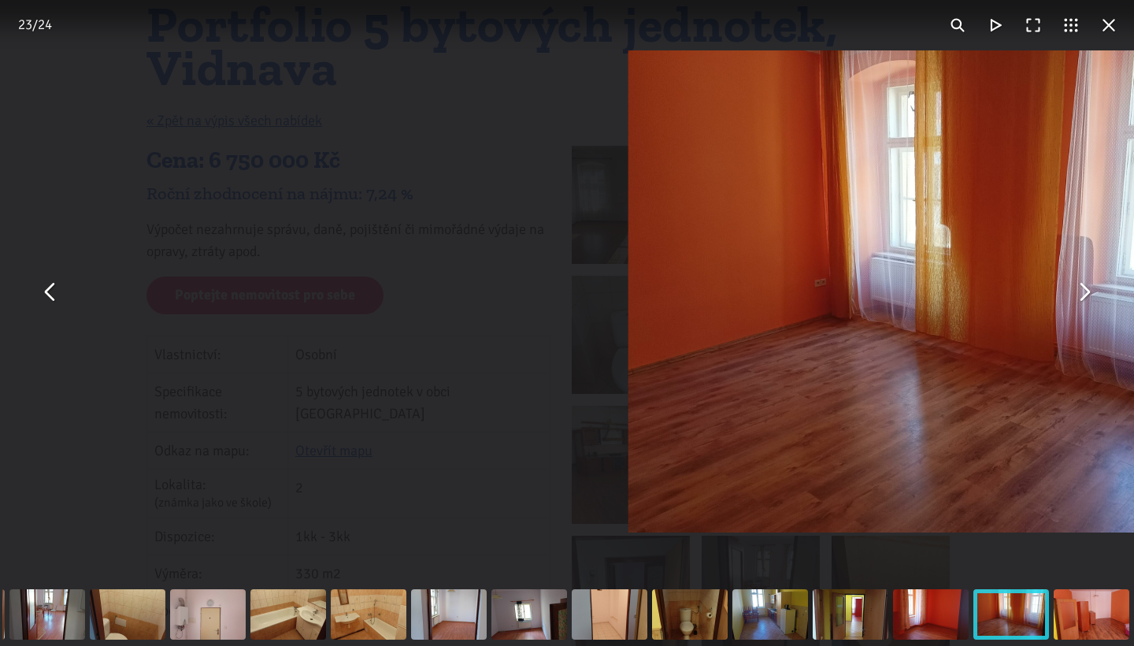
click at [1090, 300] on button "You can close this modal content with the ESC key" at bounding box center [1083, 291] width 38 height 38
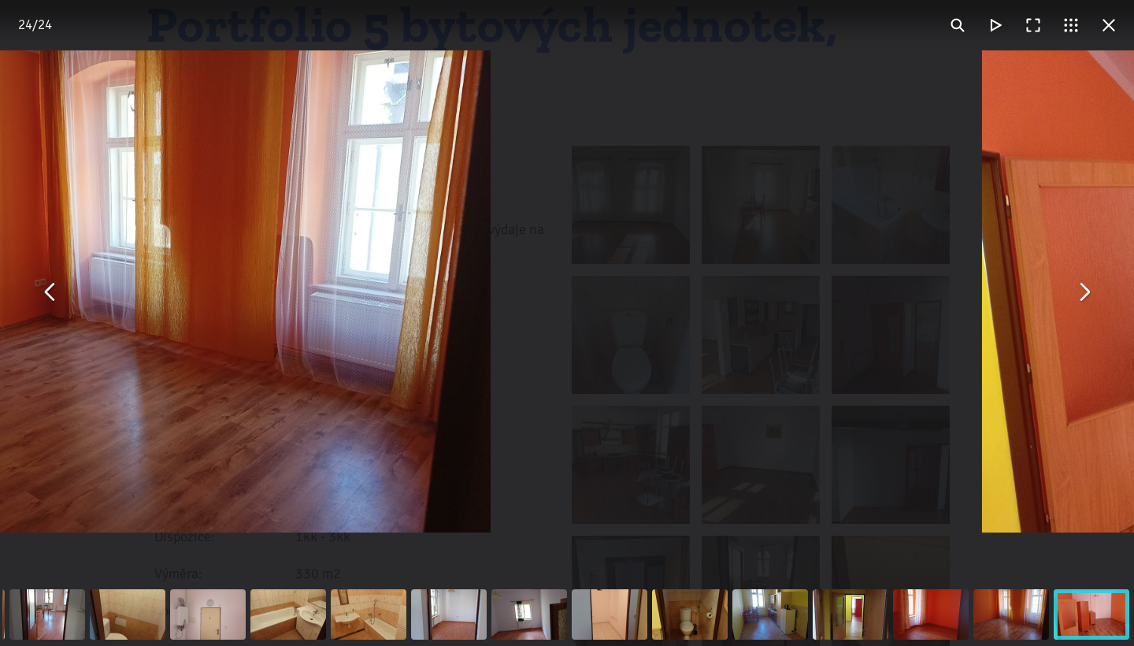
click at [1090, 300] on button "You can close this modal content with the ESC key" at bounding box center [1083, 291] width 38 height 38
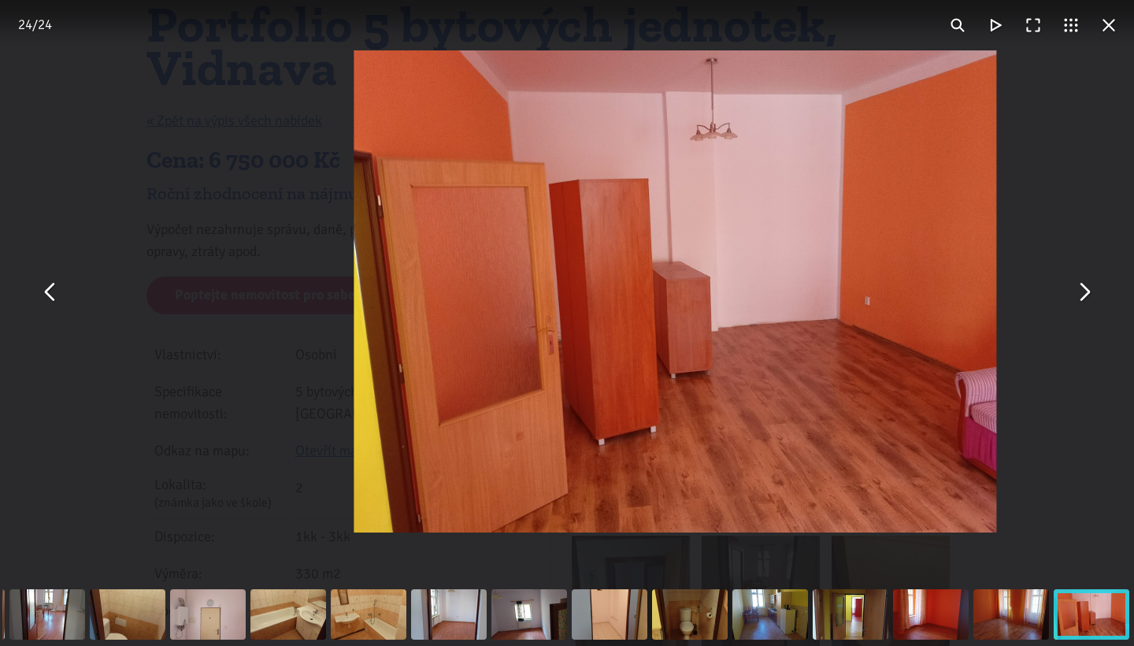
click at [1090, 300] on button "You can close this modal content with the ESC key" at bounding box center [1083, 291] width 38 height 38
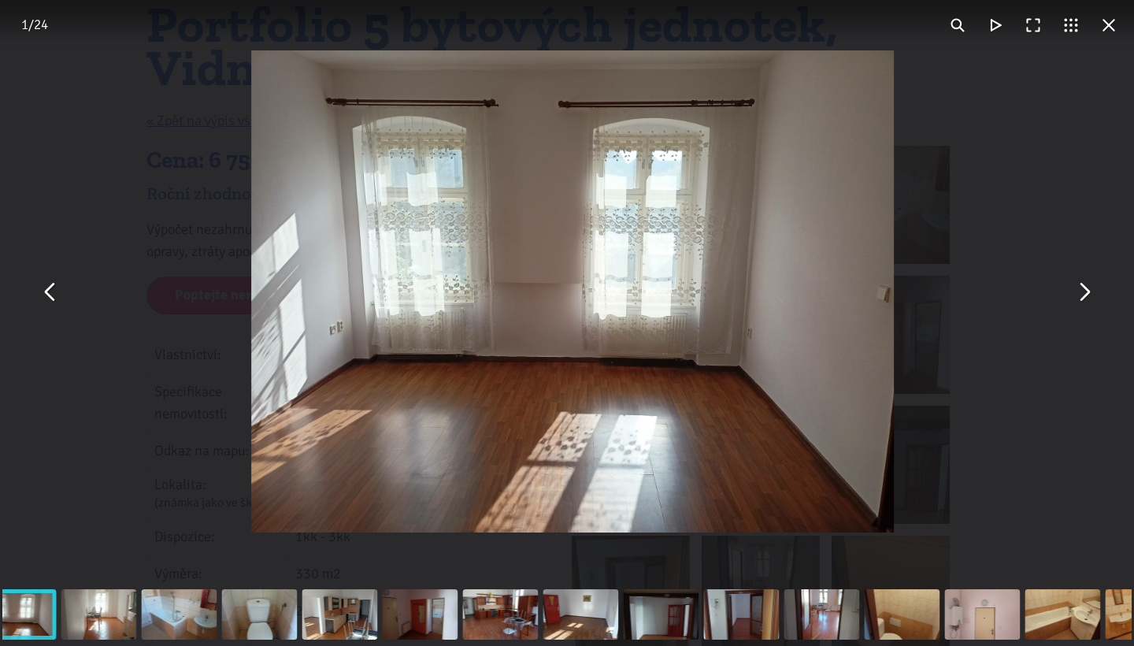
click at [1013, 179] on div "You can close this modal content with the ESC key" at bounding box center [573, 291] width 1134 height 583
